Goal: Check status: Check status

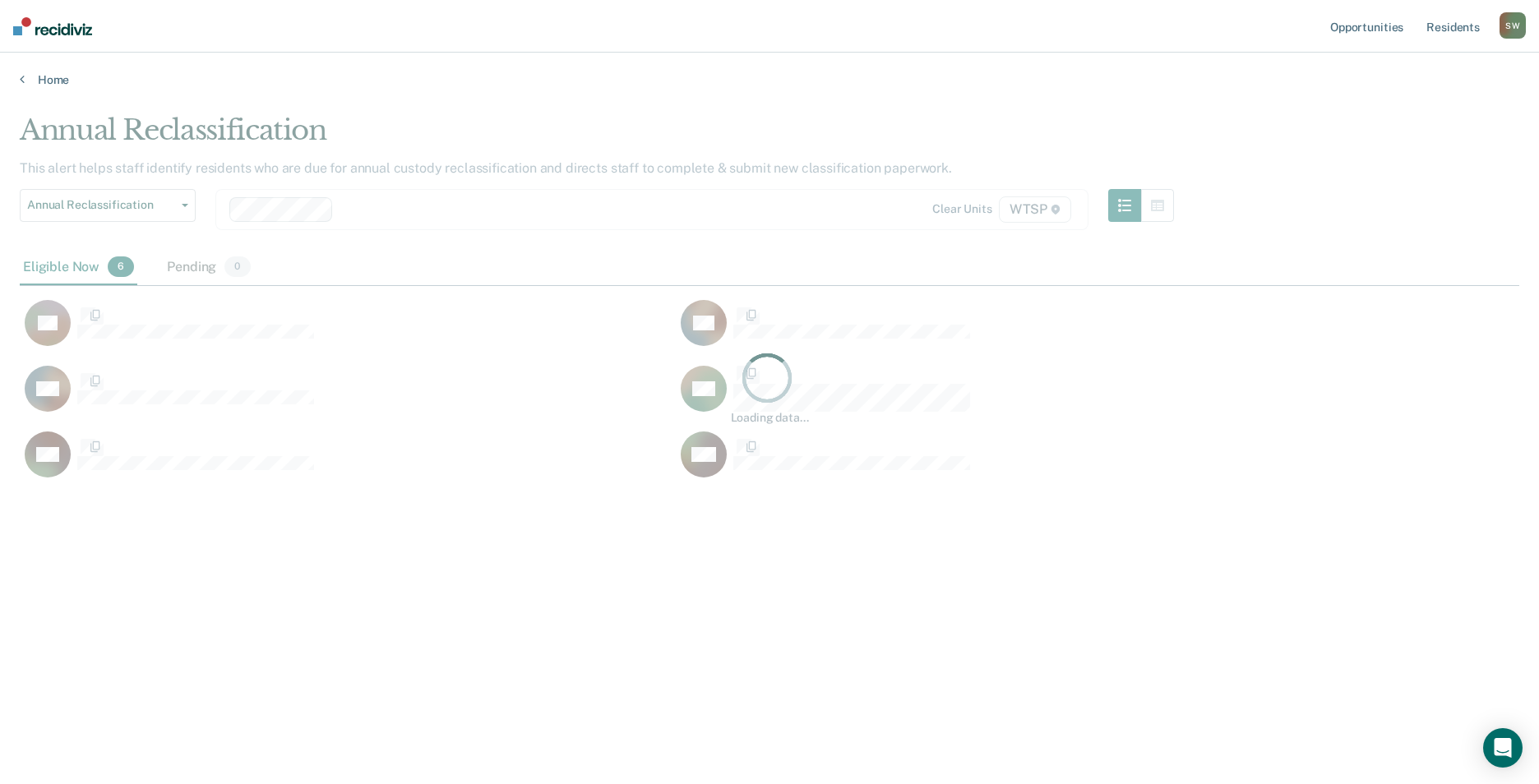
scroll to position [535, 1487]
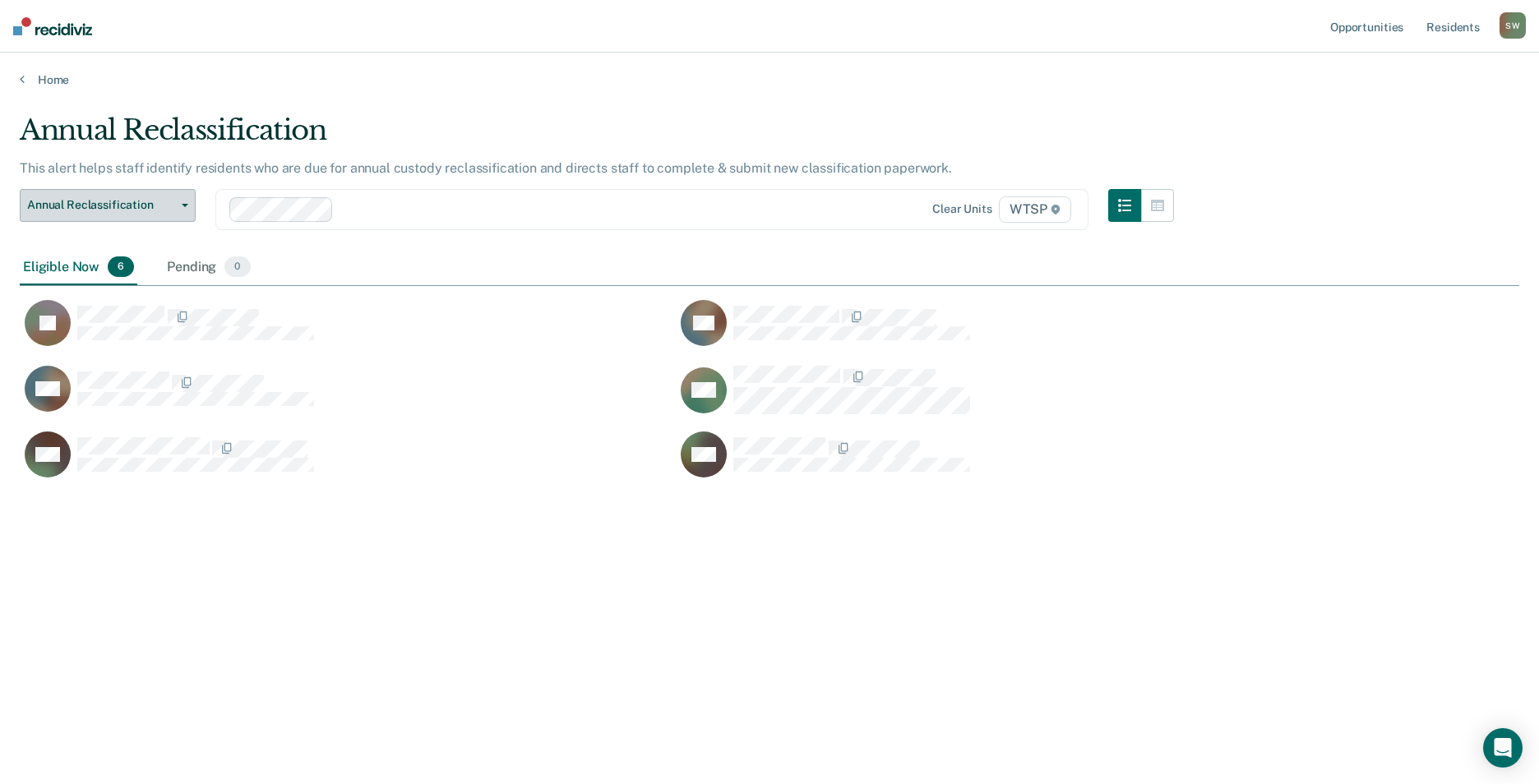
click at [168, 205] on span "Annual Reclassification" at bounding box center [101, 205] width 148 height 14
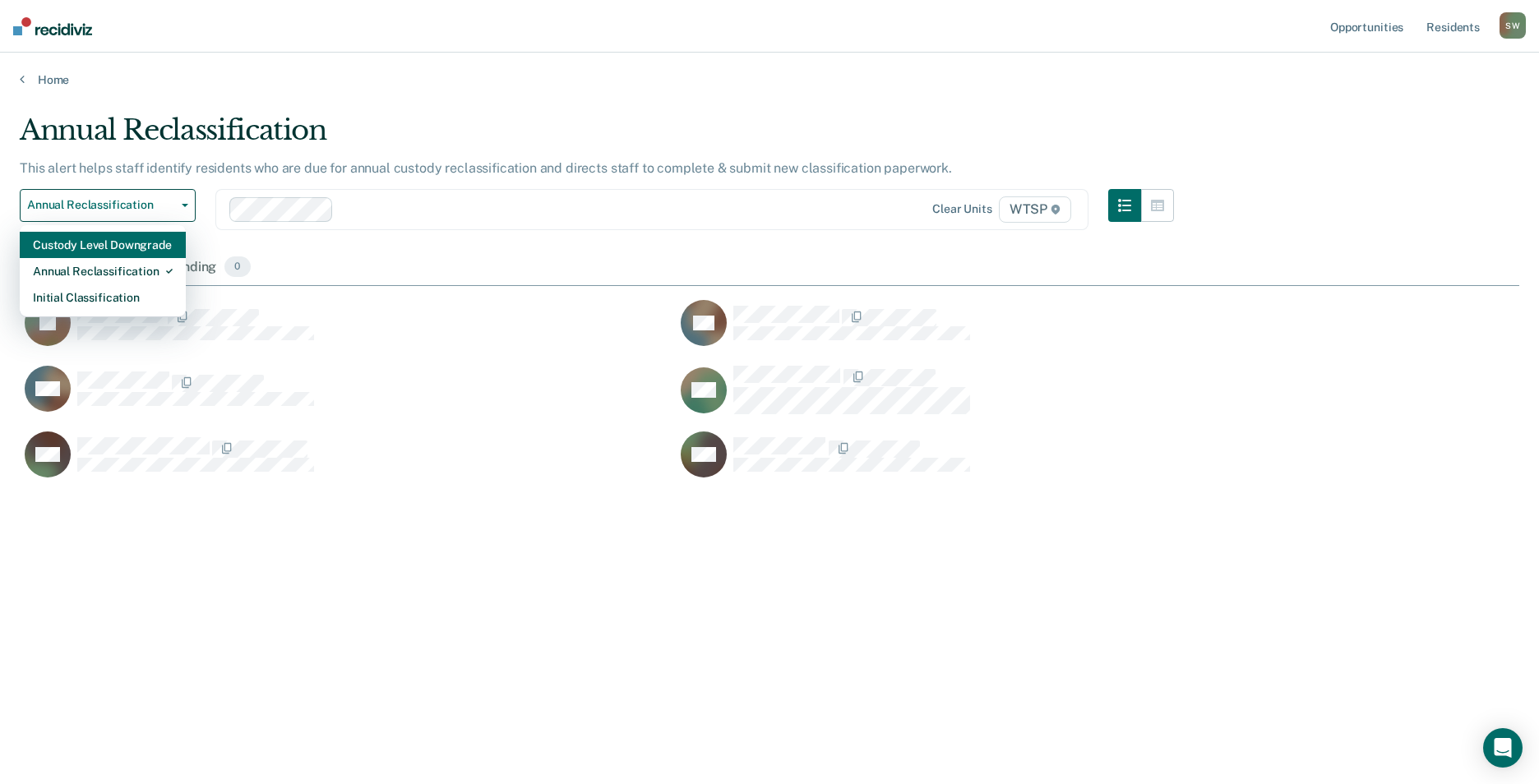
click at [135, 248] on div "Custody Level Downgrade" at bounding box center [103, 245] width 140 height 26
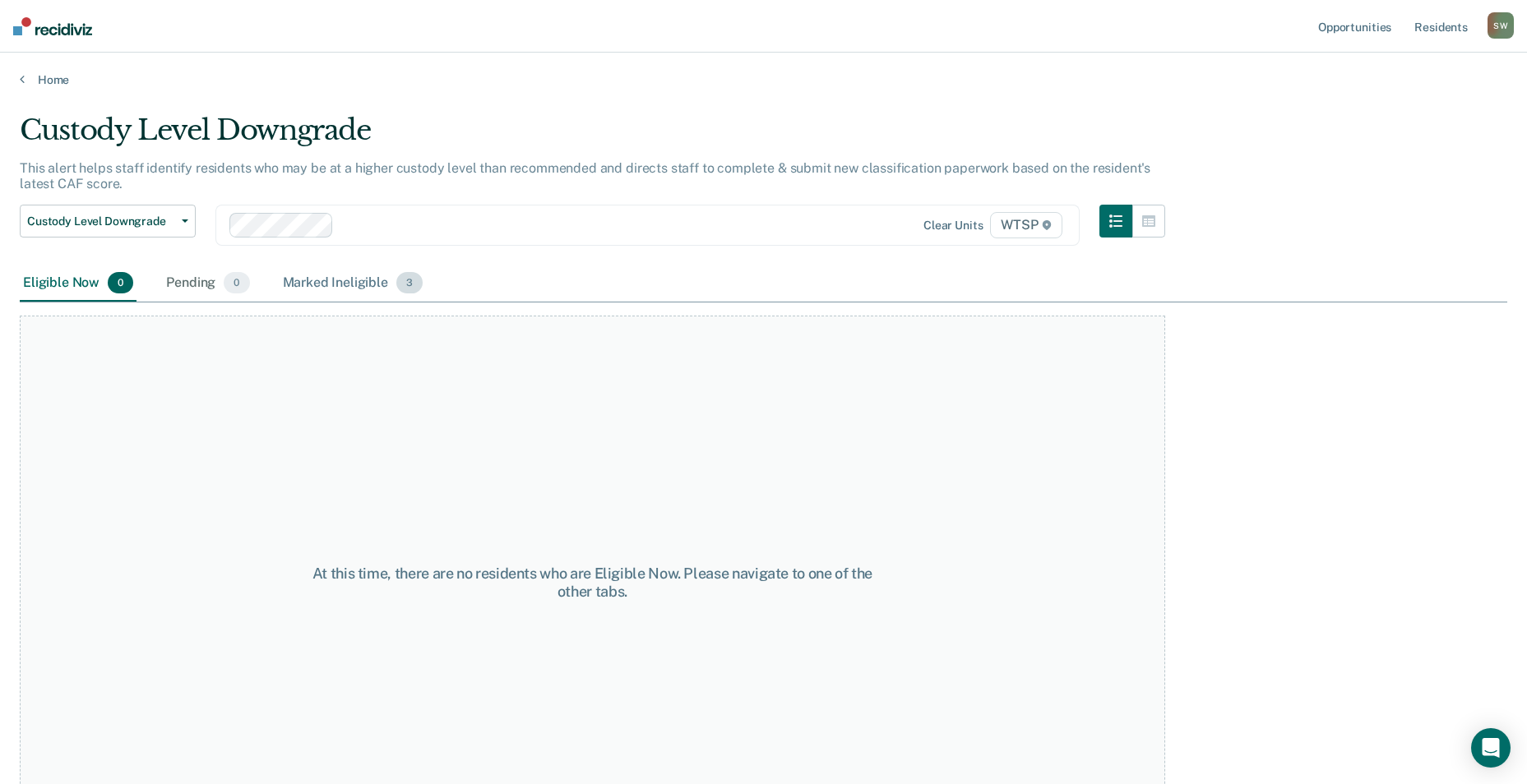
click at [358, 277] on div "Marked Ineligible 3" at bounding box center [353, 283] width 147 height 36
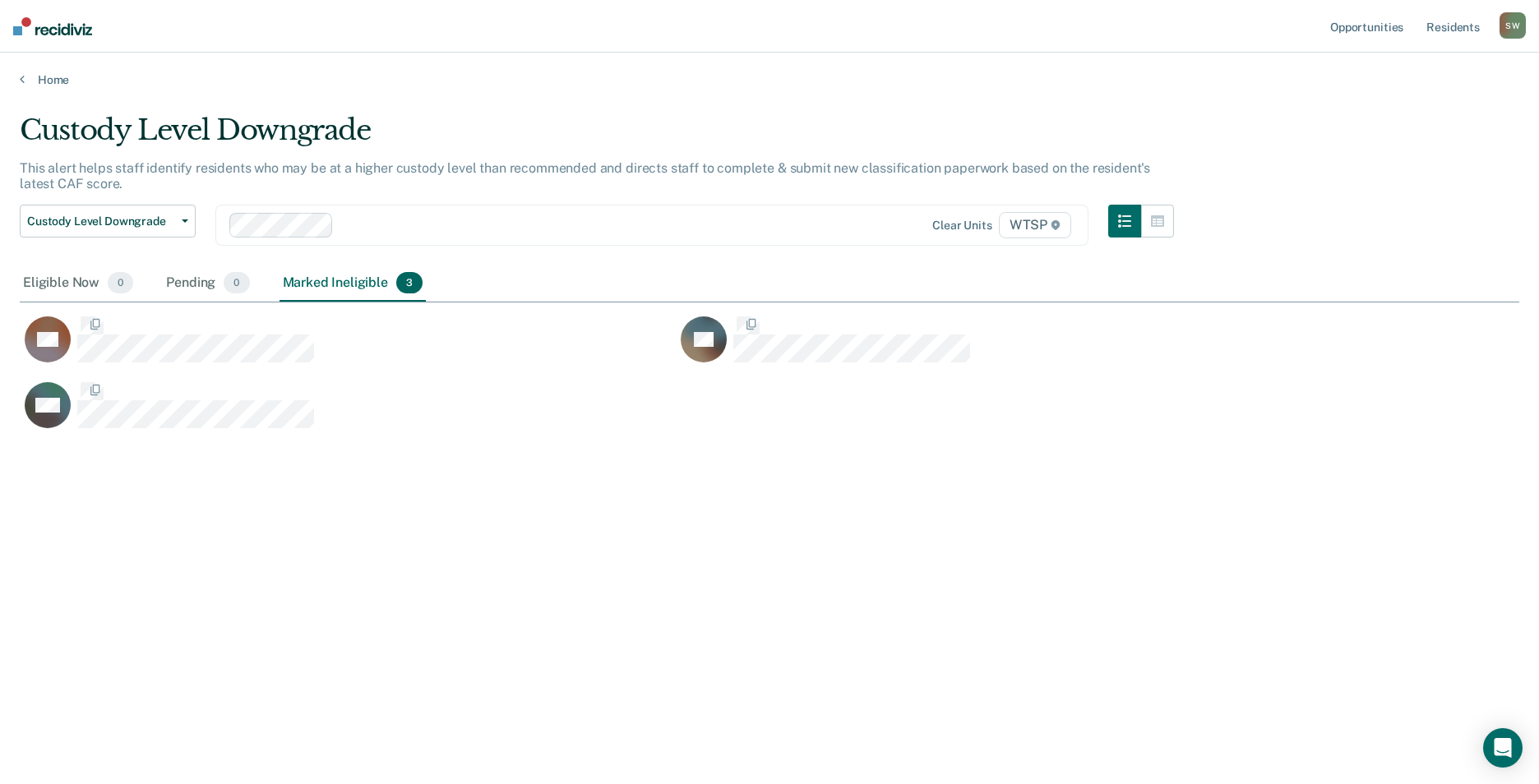
scroll to position [535, 1487]
click at [111, 221] on span "Custody Level Downgrade" at bounding box center [101, 221] width 148 height 14
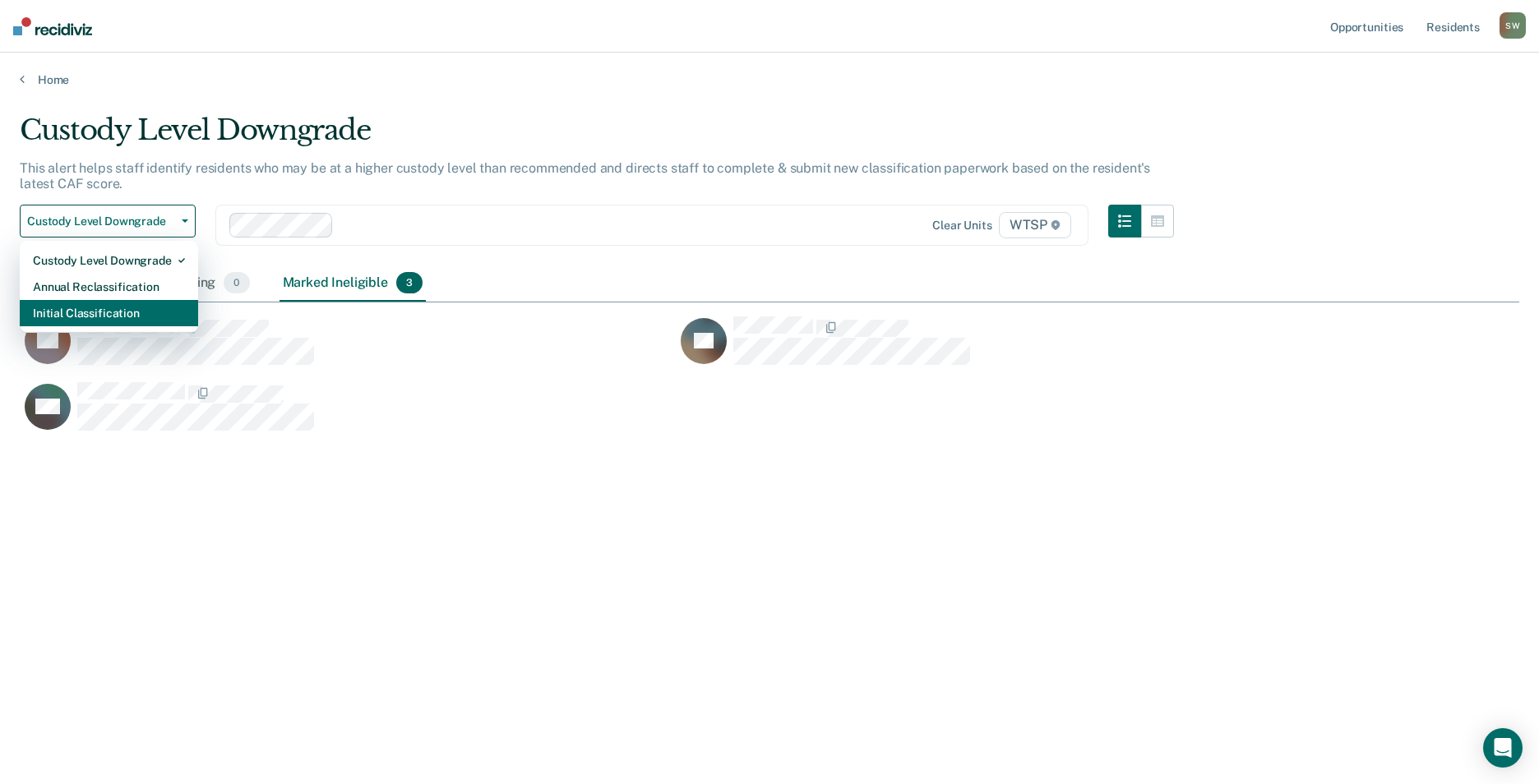
click at [119, 309] on div "Initial Classification" at bounding box center [109, 313] width 152 height 26
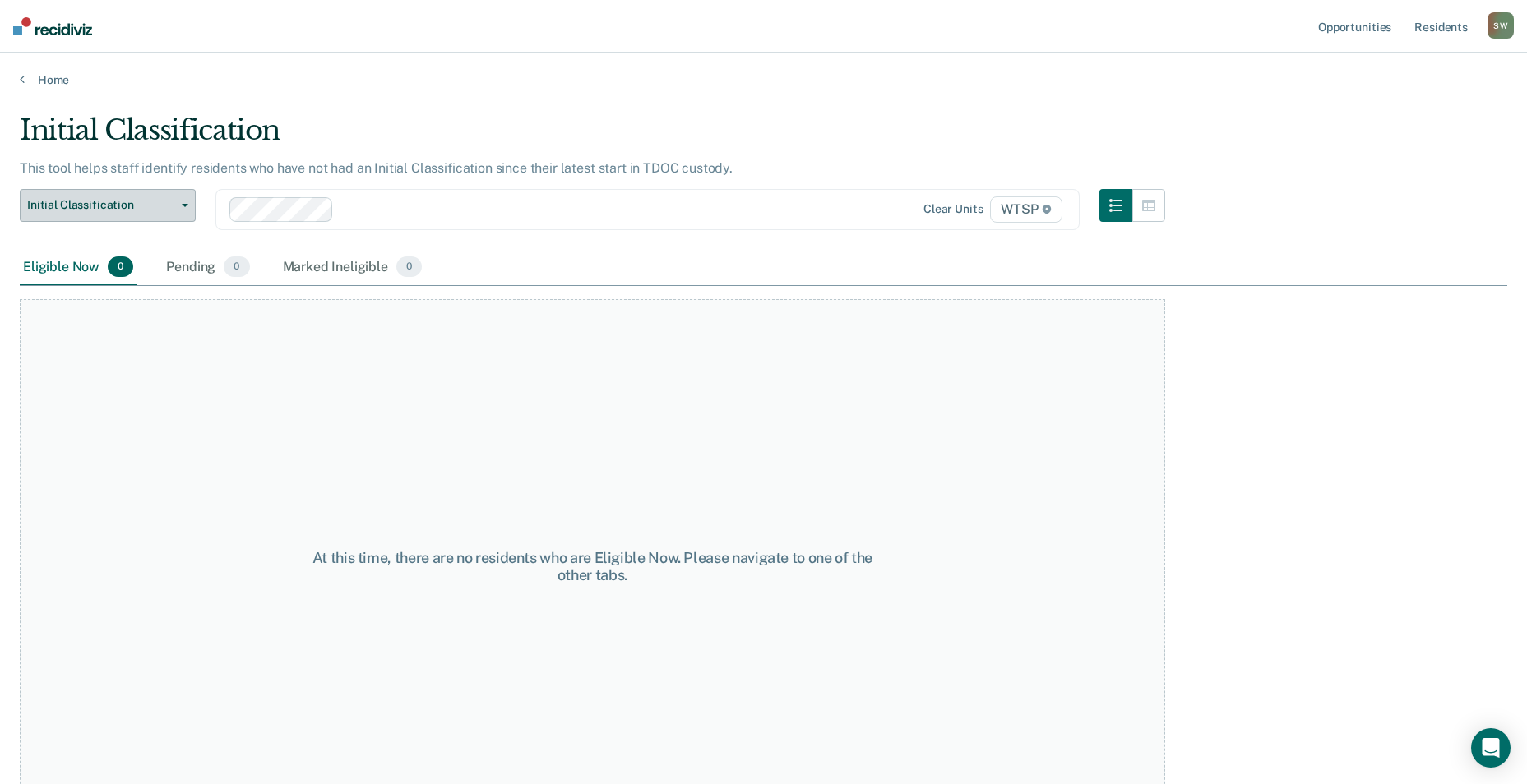
click at [127, 209] on span "Initial Classification" at bounding box center [101, 205] width 148 height 14
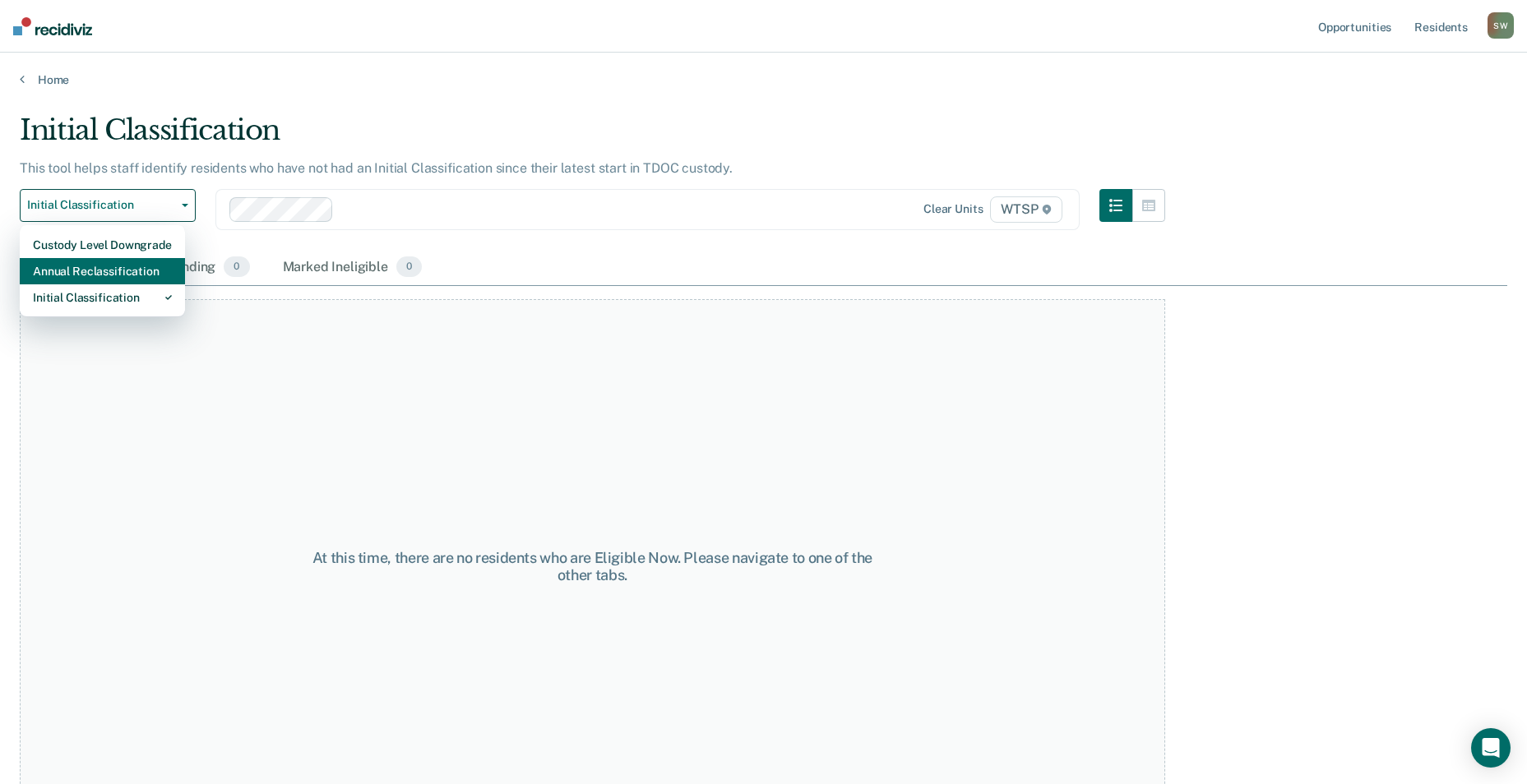
click at [125, 268] on div "Annual Reclassification" at bounding box center [102, 271] width 139 height 26
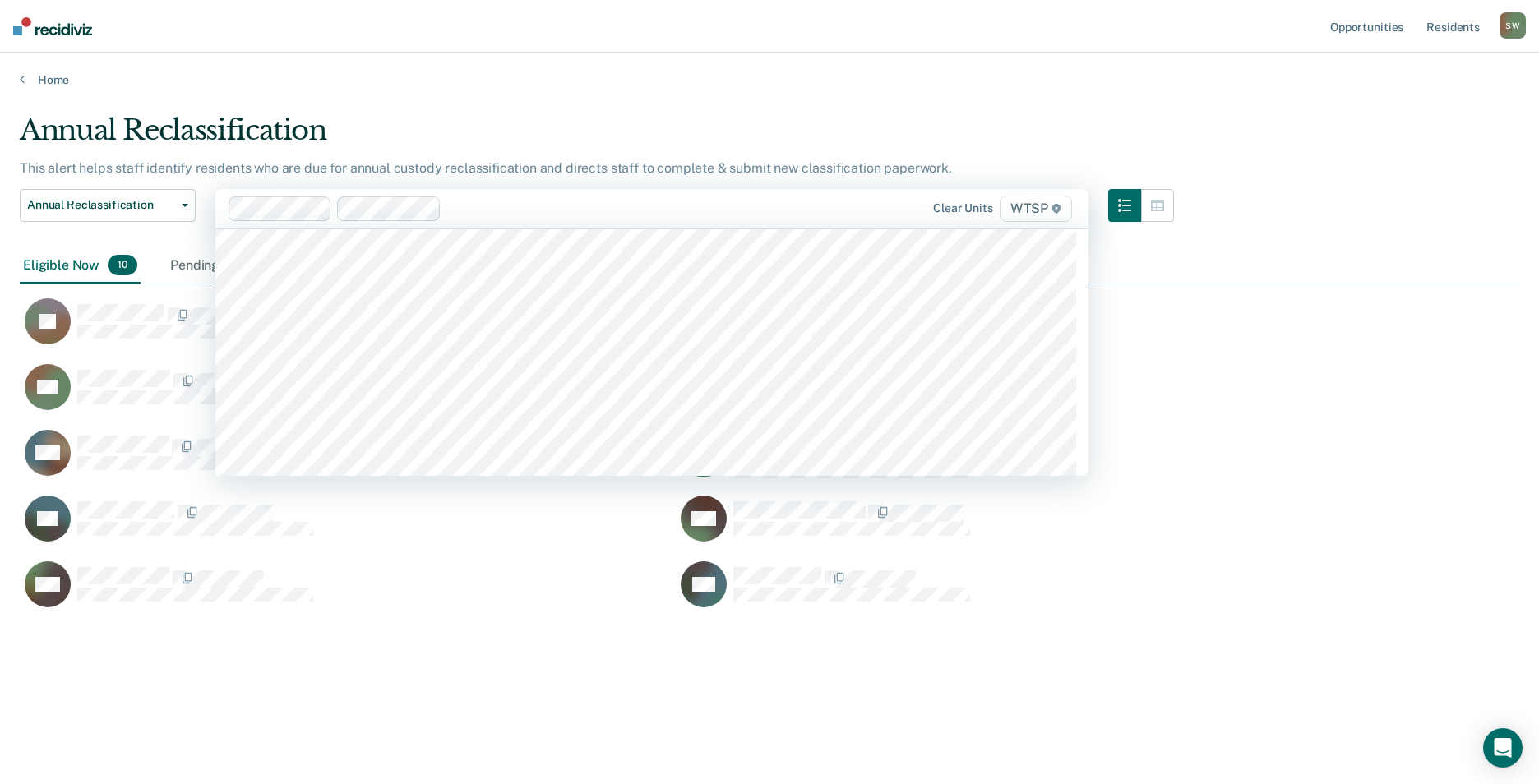
scroll to position [14059, 0]
